Goal: Information Seeking & Learning: Learn about a topic

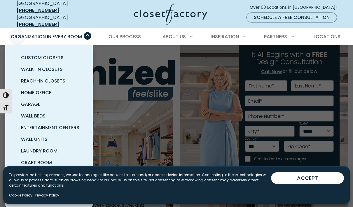
click at [30, 33] on span "Organization in Every Room" at bounding box center [46, 36] width 71 height 7
click at [82, 29] on div "Organization in Every Room Custom Closets Walk-In Closets Reach-In Closets Home…" at bounding box center [49, 37] width 85 height 16
click at [32, 113] on span "Wall Beds" at bounding box center [33, 116] width 25 height 7
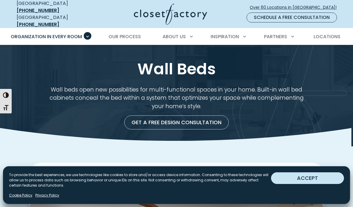
click at [296, 178] on button "ACCEPT" at bounding box center [307, 178] width 73 height 12
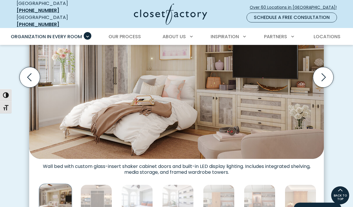
scroll to position [218, 0]
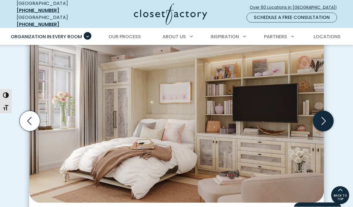
click at [324, 119] on icon "Next slide" at bounding box center [323, 121] width 20 height 20
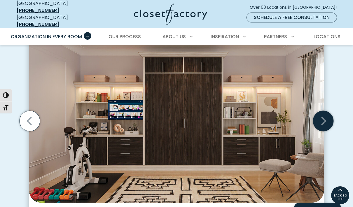
click at [323, 117] on icon "Next slide" at bounding box center [323, 121] width 20 height 20
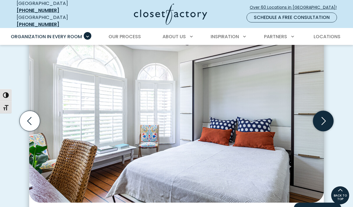
click at [325, 117] on icon "Next slide" at bounding box center [324, 121] width 4 height 8
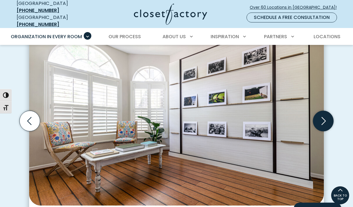
click at [325, 118] on icon "Next slide" at bounding box center [323, 121] width 20 height 20
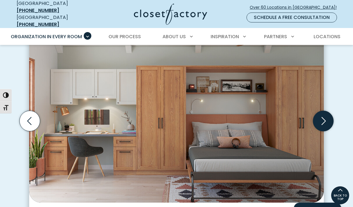
click at [327, 115] on icon "Next slide" at bounding box center [323, 121] width 20 height 20
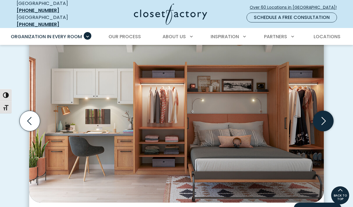
click at [323, 116] on icon "Next slide" at bounding box center [323, 121] width 20 height 20
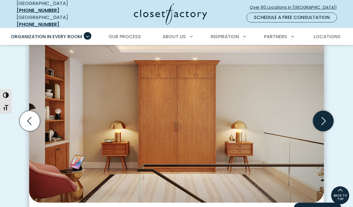
click at [327, 117] on icon "Next slide" at bounding box center [323, 121] width 20 height 20
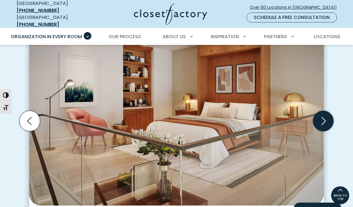
click at [327, 117] on icon "Next slide" at bounding box center [323, 121] width 20 height 20
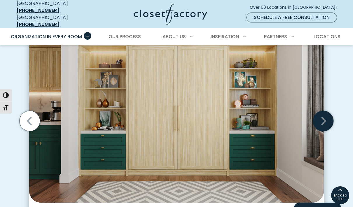
click at [325, 117] on icon "Next slide" at bounding box center [324, 121] width 4 height 8
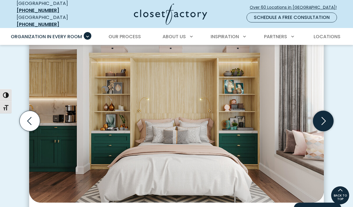
click at [325, 117] on icon "Next slide" at bounding box center [324, 121] width 4 height 8
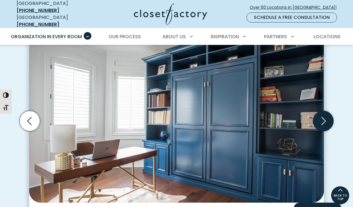
click at [325, 117] on icon "Next slide" at bounding box center [324, 121] width 4 height 8
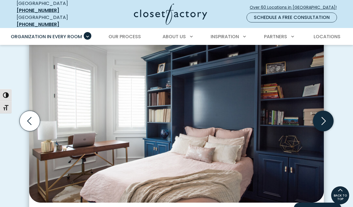
click at [328, 115] on icon "Next slide" at bounding box center [323, 121] width 20 height 20
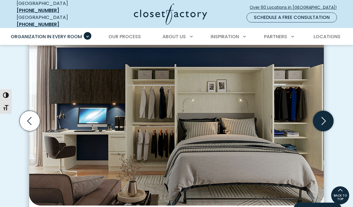
click at [328, 115] on icon "Next slide" at bounding box center [323, 121] width 20 height 20
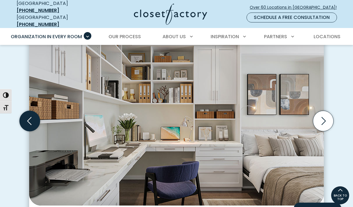
click at [25, 113] on icon "Previous slide" at bounding box center [30, 121] width 20 height 20
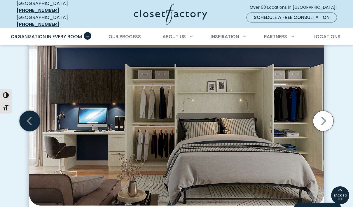
click at [26, 114] on icon "Previous slide" at bounding box center [30, 121] width 20 height 20
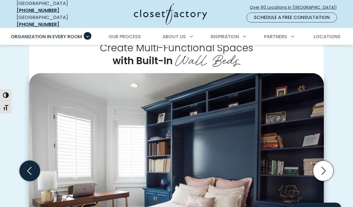
scroll to position [125, 0]
click at [80, 105] on img "Thumbnail Gallery" at bounding box center [176, 163] width 295 height 179
click at [328, 5] on span "Over 60 Locations in [GEOGRAPHIC_DATA]!" at bounding box center [296, 7] width 92 height 6
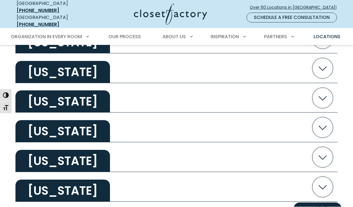
scroll to position [1018, 0]
click at [34, 156] on h2 "Texas" at bounding box center [62, 161] width 95 height 22
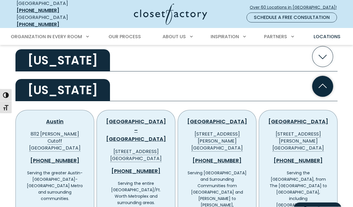
scroll to position [1089, 0]
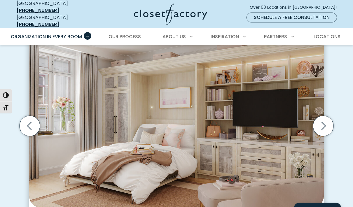
scroll to position [175, 0]
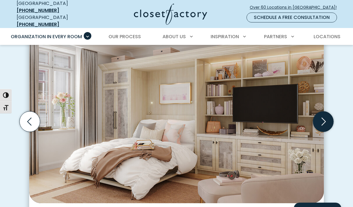
click at [332, 117] on icon "Next slide" at bounding box center [323, 121] width 20 height 20
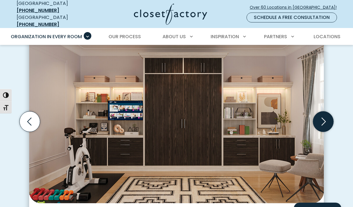
click at [326, 123] on icon "Next slide" at bounding box center [323, 121] width 20 height 20
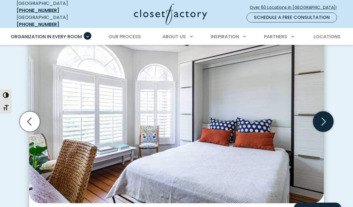
click at [327, 123] on icon "Next slide" at bounding box center [323, 121] width 20 height 20
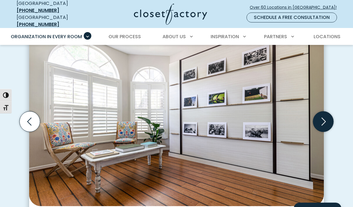
click at [327, 123] on icon "Next slide" at bounding box center [323, 121] width 20 height 20
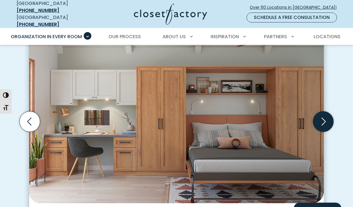
click at [327, 123] on icon "Next slide" at bounding box center [323, 121] width 20 height 20
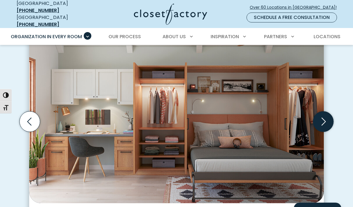
click at [327, 122] on icon "Next slide" at bounding box center [323, 121] width 20 height 20
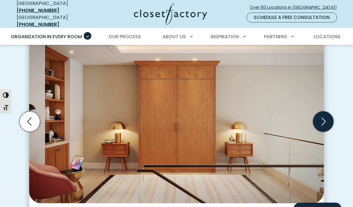
click at [328, 122] on icon "Next slide" at bounding box center [323, 121] width 20 height 20
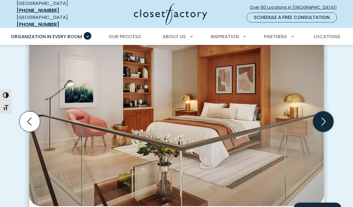
click at [328, 121] on icon "Next slide" at bounding box center [323, 121] width 20 height 20
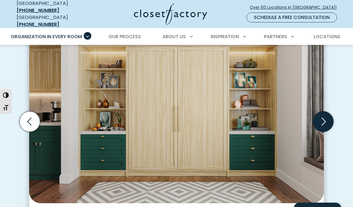
click at [328, 121] on icon "Next slide" at bounding box center [323, 121] width 20 height 20
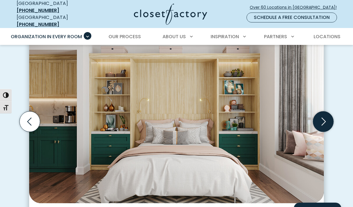
click at [327, 122] on icon "Next slide" at bounding box center [323, 121] width 20 height 20
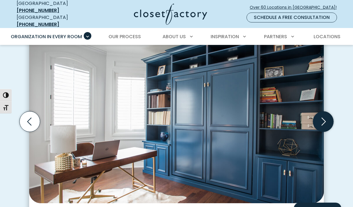
click at [326, 120] on icon "Next slide" at bounding box center [323, 121] width 20 height 20
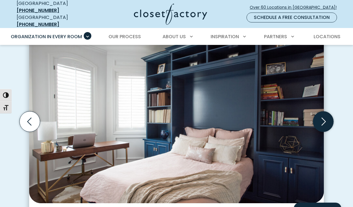
click at [329, 119] on icon "Next slide" at bounding box center [323, 121] width 20 height 20
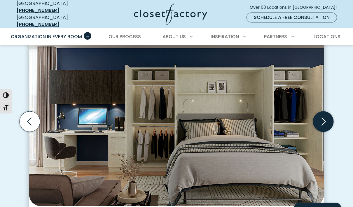
click at [325, 121] on icon "Next slide" at bounding box center [323, 121] width 20 height 20
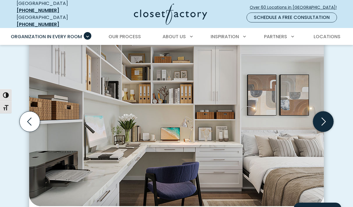
click at [327, 122] on icon "Next slide" at bounding box center [323, 121] width 20 height 20
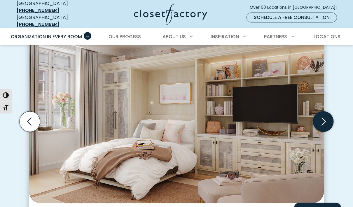
click at [326, 121] on icon "Next slide" at bounding box center [323, 121] width 20 height 20
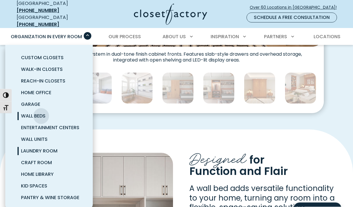
scroll to position [331, 0]
click at [24, 148] on span "Laundry Room" at bounding box center [39, 151] width 36 height 7
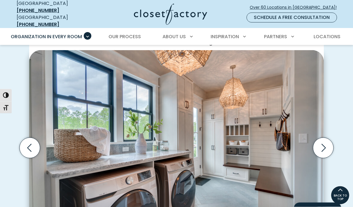
scroll to position [144, 0]
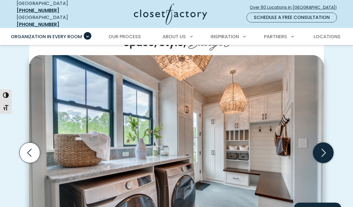
click at [324, 145] on icon "Next slide" at bounding box center [323, 153] width 20 height 20
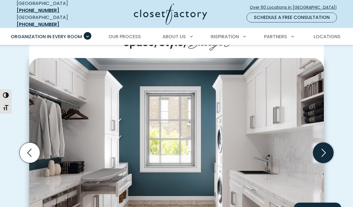
click at [325, 143] on icon "Next slide" at bounding box center [323, 153] width 20 height 20
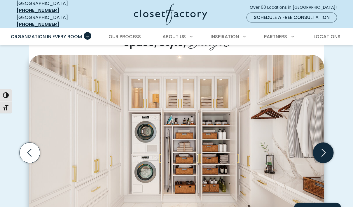
click at [327, 143] on icon "Next slide" at bounding box center [323, 153] width 20 height 20
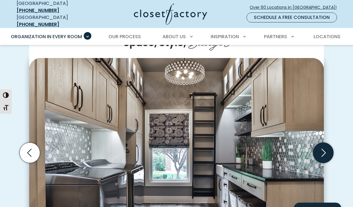
click at [327, 143] on icon "Next slide" at bounding box center [323, 153] width 20 height 20
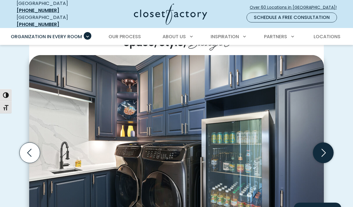
click at [326, 144] on icon "Next slide" at bounding box center [323, 153] width 20 height 20
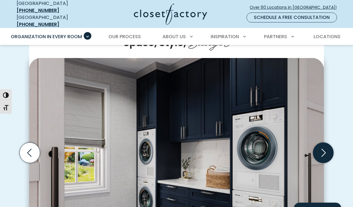
click at [327, 143] on icon "Next slide" at bounding box center [323, 153] width 20 height 20
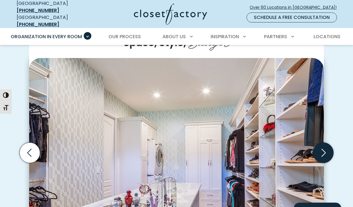
click at [327, 144] on icon "Next slide" at bounding box center [323, 153] width 20 height 20
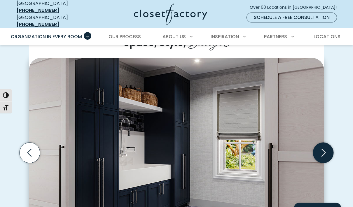
click at [327, 143] on icon "Next slide" at bounding box center [323, 153] width 20 height 20
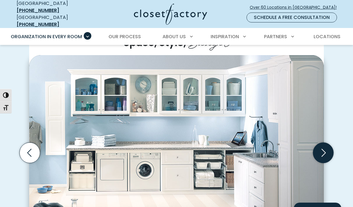
click at [327, 143] on icon "Next slide" at bounding box center [323, 153] width 20 height 20
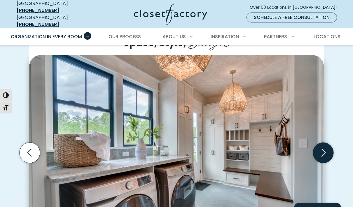
click at [327, 143] on icon "Next slide" at bounding box center [323, 153] width 20 height 20
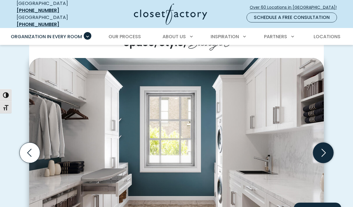
click at [328, 143] on icon "Next slide" at bounding box center [323, 153] width 20 height 20
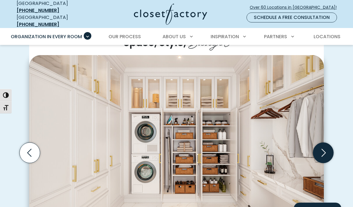
click at [327, 143] on icon "Next slide" at bounding box center [323, 153] width 20 height 20
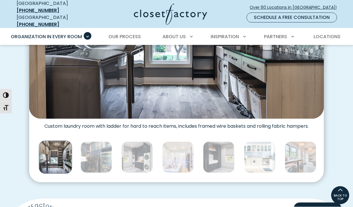
scroll to position [261, 0]
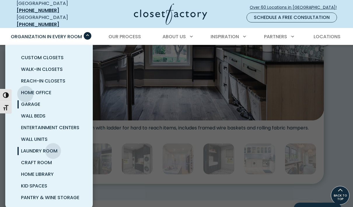
click at [25, 101] on span "Garage" at bounding box center [30, 104] width 19 height 7
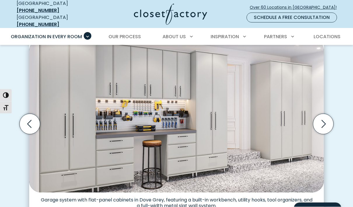
scroll to position [160, 0]
click at [106, 90] on img "Thumbnail Gallery" at bounding box center [176, 115] width 295 height 153
click at [321, 121] on icon "Next slide" at bounding box center [323, 124] width 20 height 20
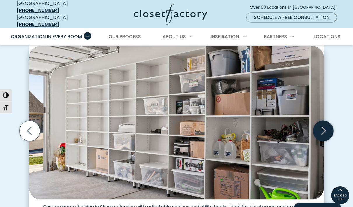
scroll to position [152, 0]
click at [329, 122] on icon "Next slide" at bounding box center [323, 131] width 20 height 20
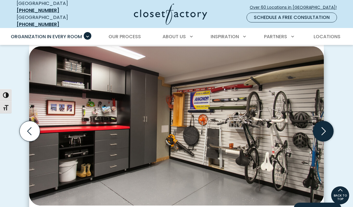
click at [327, 125] on icon "Next slide" at bounding box center [323, 131] width 20 height 20
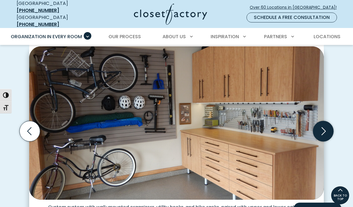
click at [327, 125] on icon "Next slide" at bounding box center [323, 131] width 20 height 20
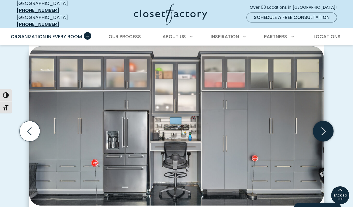
click at [327, 124] on icon "Next slide" at bounding box center [323, 131] width 20 height 20
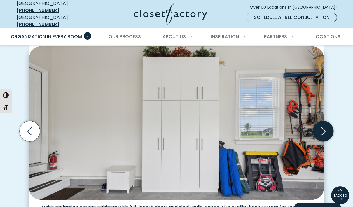
click at [326, 124] on icon "Next slide" at bounding box center [323, 131] width 20 height 20
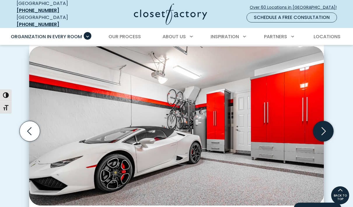
click at [326, 125] on icon "Next slide" at bounding box center [323, 131] width 20 height 20
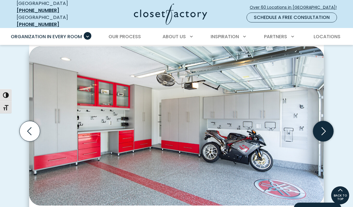
click at [326, 123] on icon "Next slide" at bounding box center [323, 131] width 20 height 20
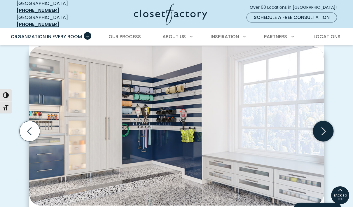
click at [325, 123] on icon "Next slide" at bounding box center [323, 131] width 20 height 20
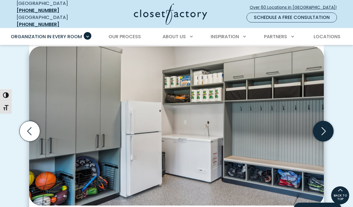
click at [325, 128] on icon "Next slide" at bounding box center [323, 131] width 20 height 20
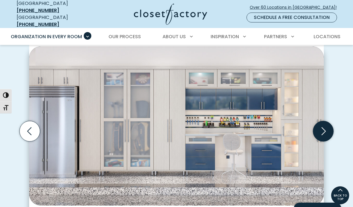
click at [326, 127] on icon "Next slide" at bounding box center [324, 131] width 4 height 8
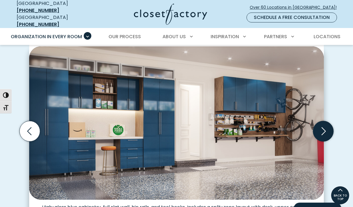
click at [327, 125] on icon "Next slide" at bounding box center [323, 131] width 20 height 20
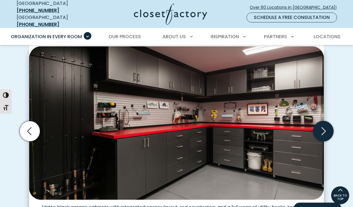
click at [326, 127] on icon "Next slide" at bounding box center [324, 131] width 4 height 8
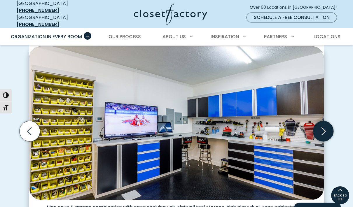
click at [327, 127] on icon "Next slide" at bounding box center [323, 131] width 20 height 20
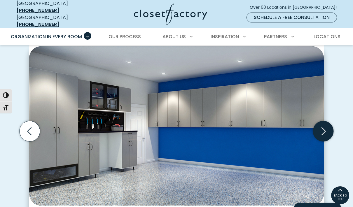
click at [326, 127] on icon "Next slide" at bounding box center [324, 131] width 4 height 8
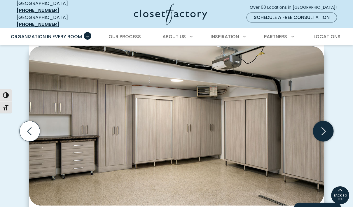
click at [326, 128] on icon "Next slide" at bounding box center [323, 131] width 20 height 20
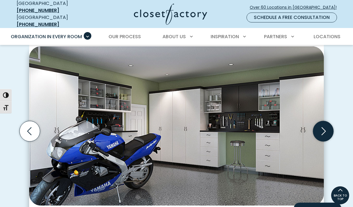
click at [325, 127] on icon "Next slide" at bounding box center [324, 131] width 4 height 8
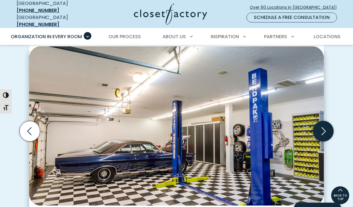
click at [326, 127] on icon "Next slide" at bounding box center [323, 131] width 20 height 20
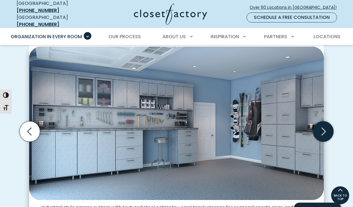
scroll to position [150, 0]
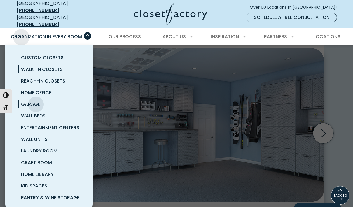
click at [27, 66] on span "Walk-In Closets" at bounding box center [42, 69] width 42 height 7
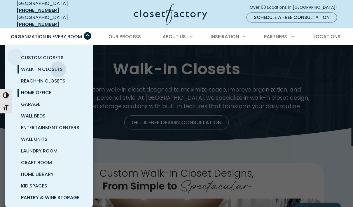
click at [27, 89] on span "Home Office" at bounding box center [36, 92] width 30 height 7
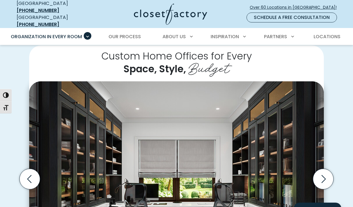
scroll to position [135, 0]
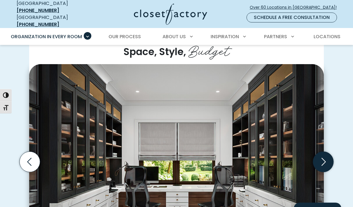
click at [327, 153] on icon "Next slide" at bounding box center [323, 162] width 20 height 20
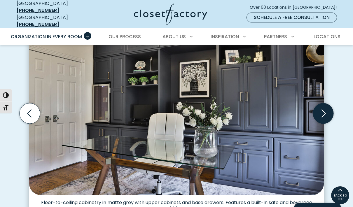
scroll to position [183, 0]
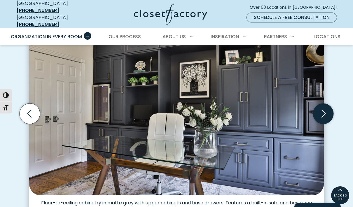
click at [323, 110] on icon "Next slide" at bounding box center [323, 114] width 20 height 20
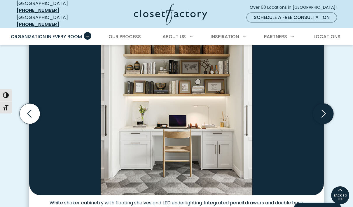
click at [324, 112] on icon "Next slide" at bounding box center [323, 114] width 20 height 20
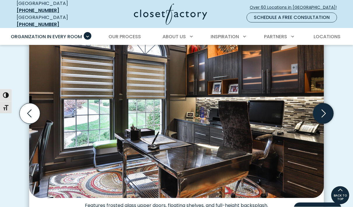
scroll to position [183, 0]
click at [323, 112] on icon "Next slide" at bounding box center [323, 113] width 20 height 20
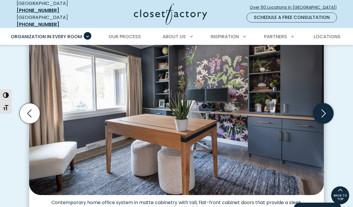
click at [321, 113] on icon "Next slide" at bounding box center [323, 113] width 20 height 20
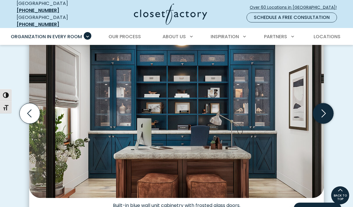
click at [324, 112] on icon "Next slide" at bounding box center [323, 113] width 20 height 20
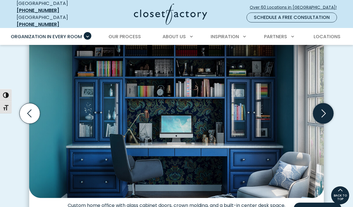
scroll to position [182, 0]
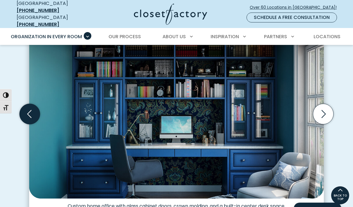
click at [27, 113] on icon "Previous slide" at bounding box center [30, 114] width 20 height 20
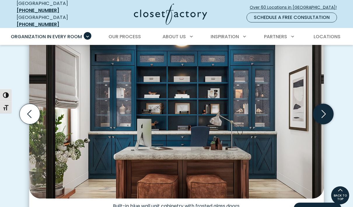
click at [325, 111] on icon "Next slide" at bounding box center [323, 114] width 20 height 20
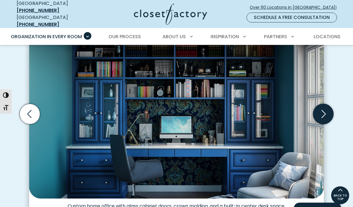
click at [325, 112] on icon "Next slide" at bounding box center [323, 114] width 20 height 20
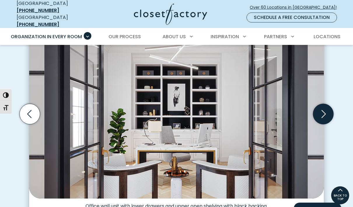
click at [323, 114] on icon "Next slide" at bounding box center [323, 114] width 20 height 20
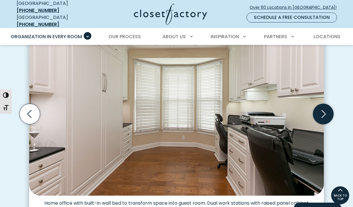
click at [324, 114] on icon "Next slide" at bounding box center [323, 114] width 20 height 20
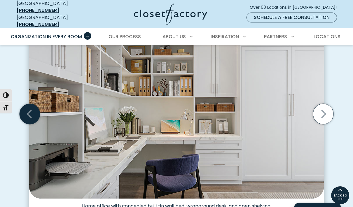
click at [32, 112] on icon "Previous slide" at bounding box center [30, 114] width 20 height 20
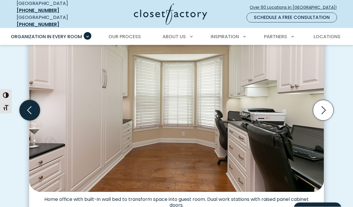
scroll to position [186, 0]
click at [327, 135] on div "Home office dual-tone wall unit with rolling ladder, glass panel doors, and int…" at bounding box center [177, 136] width 302 height 246
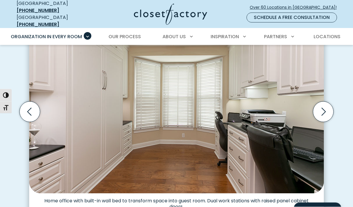
scroll to position [180, 0]
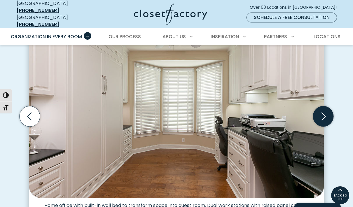
click at [322, 113] on icon "Next slide" at bounding box center [323, 116] width 20 height 20
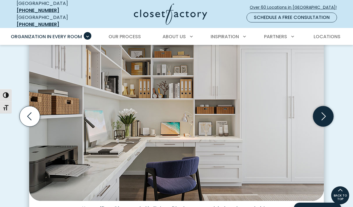
click at [327, 112] on icon "Next slide" at bounding box center [323, 116] width 20 height 20
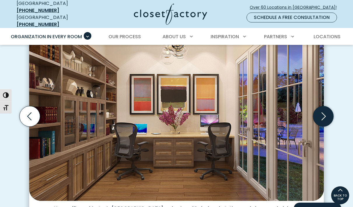
click at [324, 112] on icon "Next slide" at bounding box center [323, 116] width 20 height 20
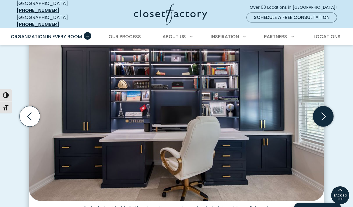
click at [324, 113] on icon "Next slide" at bounding box center [324, 116] width 4 height 8
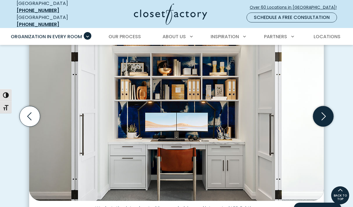
click at [324, 112] on icon "Next slide" at bounding box center [323, 116] width 20 height 20
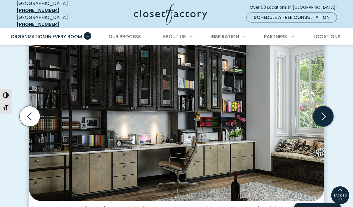
click at [325, 112] on icon "Next slide" at bounding box center [324, 116] width 4 height 8
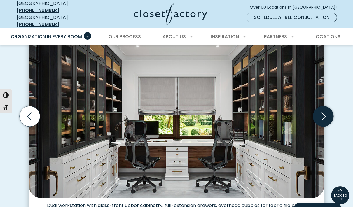
click at [326, 112] on icon "Next slide" at bounding box center [323, 116] width 20 height 20
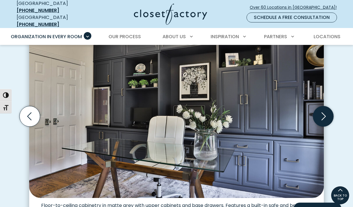
click at [324, 112] on icon "Next slide" at bounding box center [323, 116] width 20 height 20
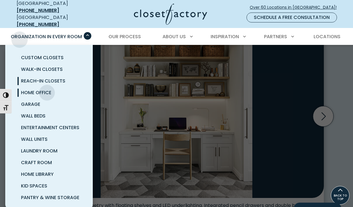
click at [26, 78] on span "Reach-In Closets" at bounding box center [43, 81] width 44 height 7
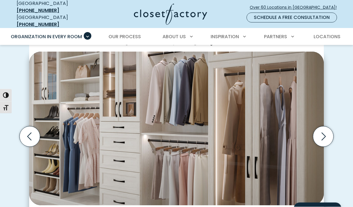
scroll to position [146, 0]
click at [327, 133] on icon "Next slide" at bounding box center [323, 136] width 20 height 20
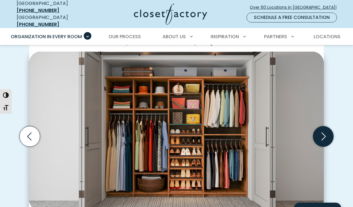
click at [325, 134] on icon "Next slide" at bounding box center [323, 136] width 20 height 20
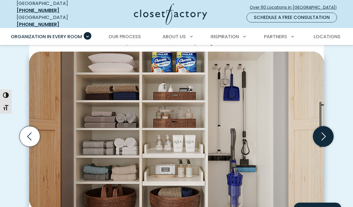
click at [325, 133] on icon "Next slide" at bounding box center [323, 136] width 20 height 20
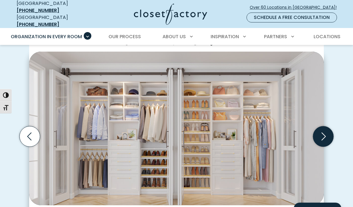
click at [325, 133] on icon "Next slide" at bounding box center [323, 136] width 20 height 20
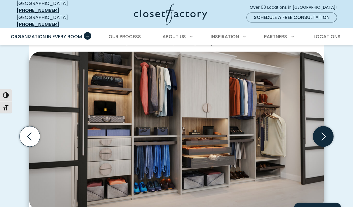
click at [326, 133] on icon "Next slide" at bounding box center [323, 136] width 20 height 20
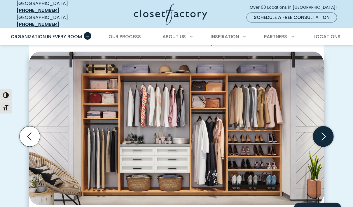
click at [325, 133] on icon "Next slide" at bounding box center [323, 136] width 20 height 20
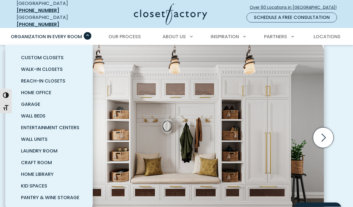
scroll to position [159, 0]
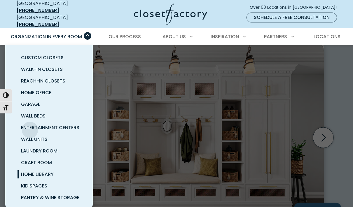
click at [37, 171] on span "Home Library" at bounding box center [37, 174] width 33 height 7
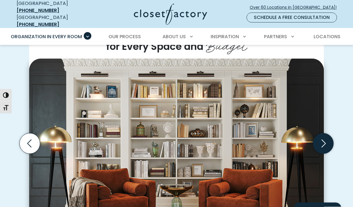
click at [322, 135] on icon "Next slide" at bounding box center [323, 144] width 20 height 20
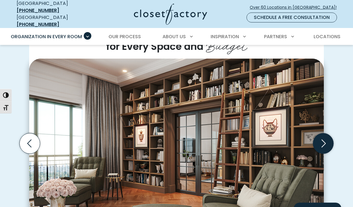
click at [325, 140] on icon "Next slide" at bounding box center [324, 144] width 4 height 8
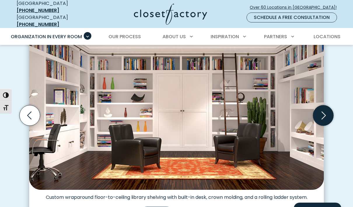
scroll to position [180, 0]
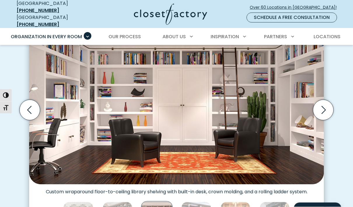
click at [331, 135] on div "Personalized Home Library Designs for Every Space and Budget Built-in bookcases…" at bounding box center [176, 114] width 329 height 249
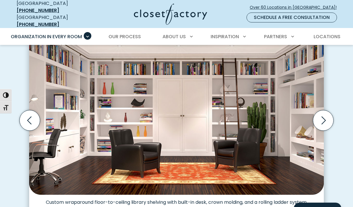
scroll to position [170, 0]
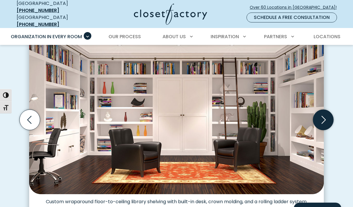
click at [322, 116] on icon "Next slide" at bounding box center [323, 120] width 20 height 20
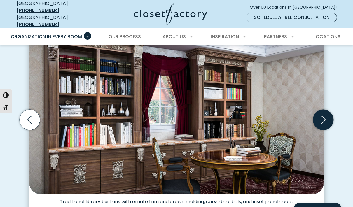
click at [325, 114] on icon "Next slide" at bounding box center [323, 120] width 20 height 20
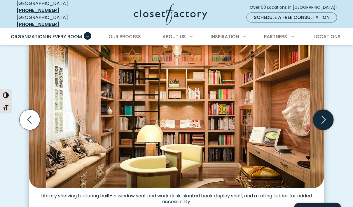
click at [324, 116] on icon "Next slide" at bounding box center [323, 120] width 20 height 20
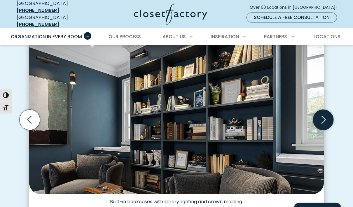
click at [325, 116] on icon "Next slide" at bounding box center [323, 120] width 20 height 20
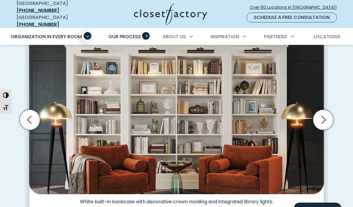
click at [131, 33] on span "Our Process" at bounding box center [125, 36] width 32 height 7
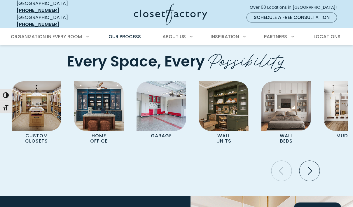
scroll to position [1190, 0]
